Goal: Navigation & Orientation: Understand site structure

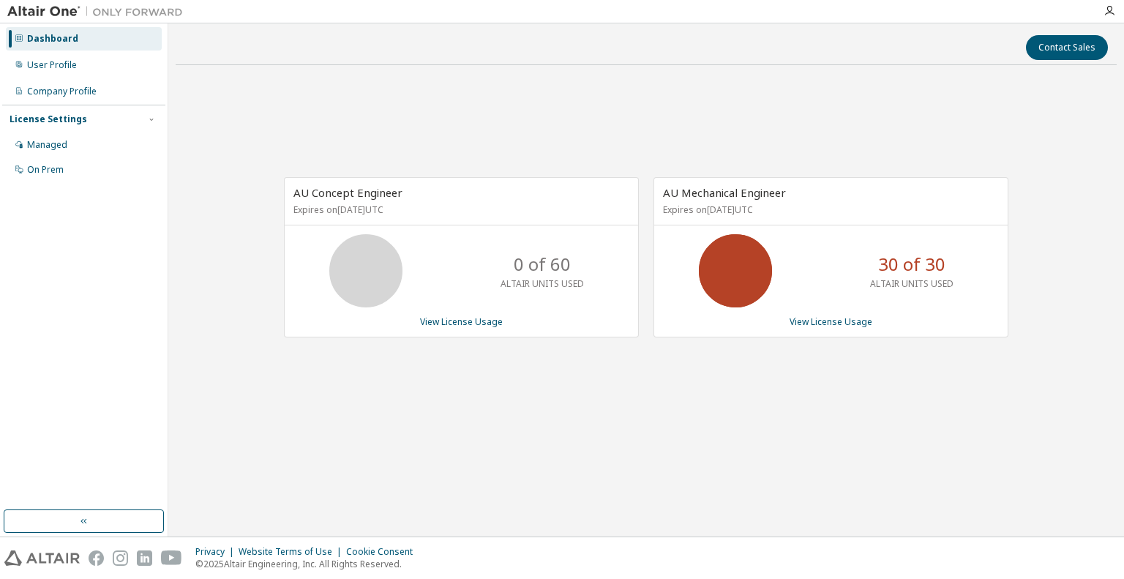
click at [108, 321] on div "Dashboard User Profile Company Profile License Settings Managed On Prem" at bounding box center [83, 267] width 163 height 482
